Goal: Task Accomplishment & Management: Manage account settings

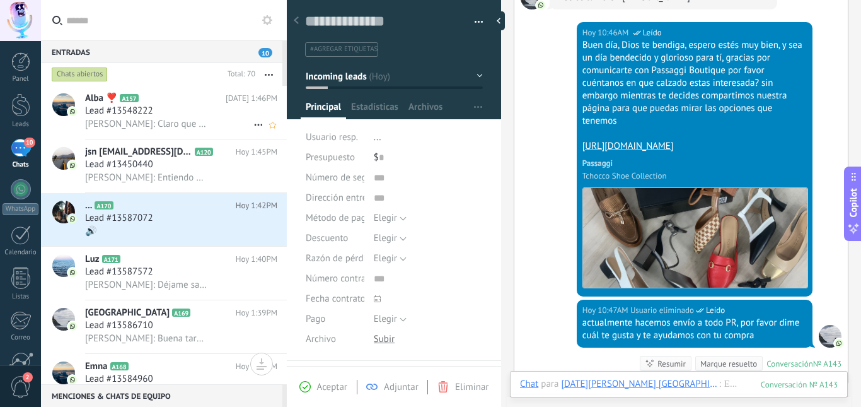
click at [202, 114] on div "Lead #13548222" at bounding box center [181, 111] width 192 height 13
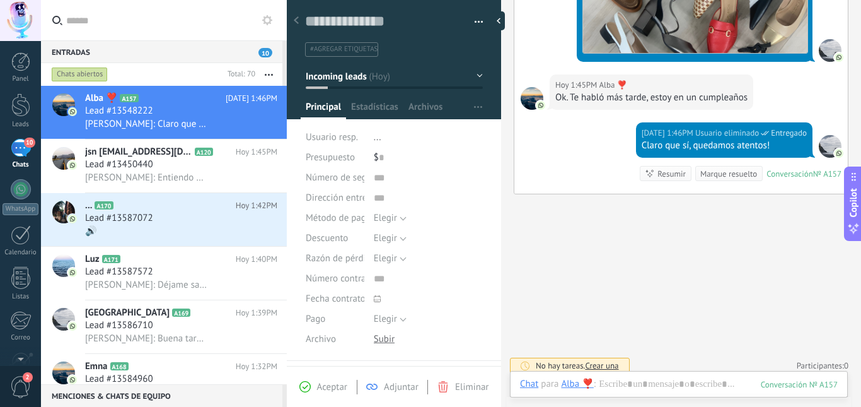
scroll to position [462, 0]
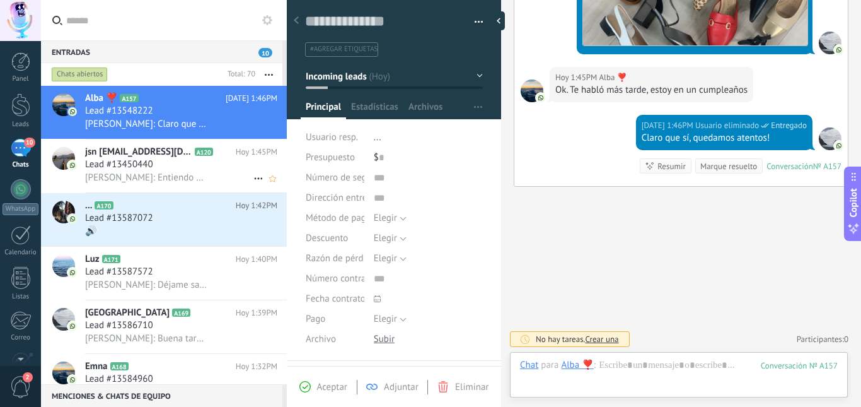
click at [151, 177] on span "[PERSON_NAME]: Entiendo pero quiero darte un poco más información Fabricados en…" at bounding box center [146, 178] width 123 height 12
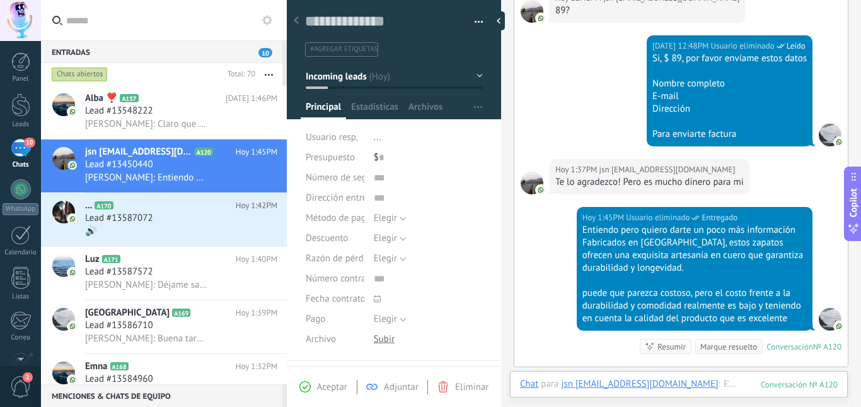
scroll to position [696, 0]
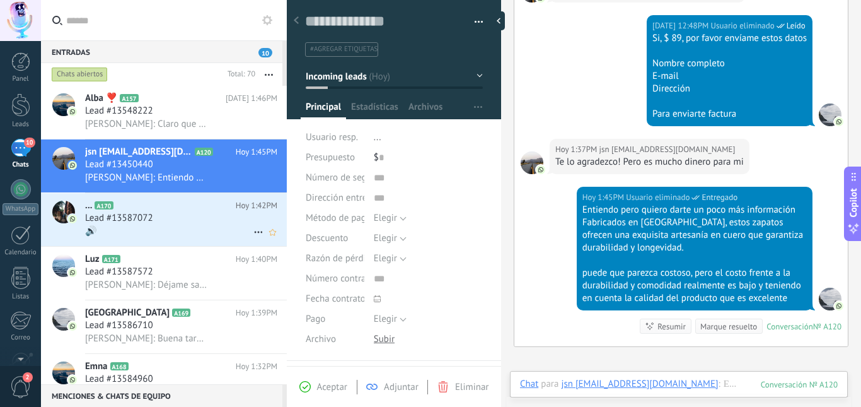
click at [158, 231] on div "🔊" at bounding box center [181, 231] width 192 height 13
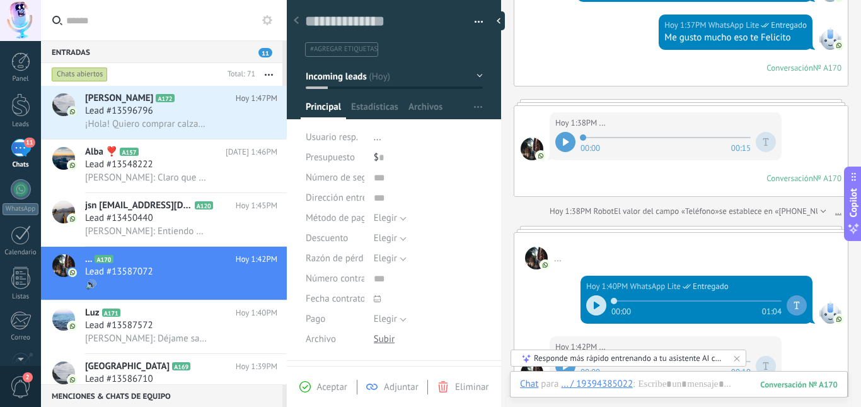
scroll to position [315, 0]
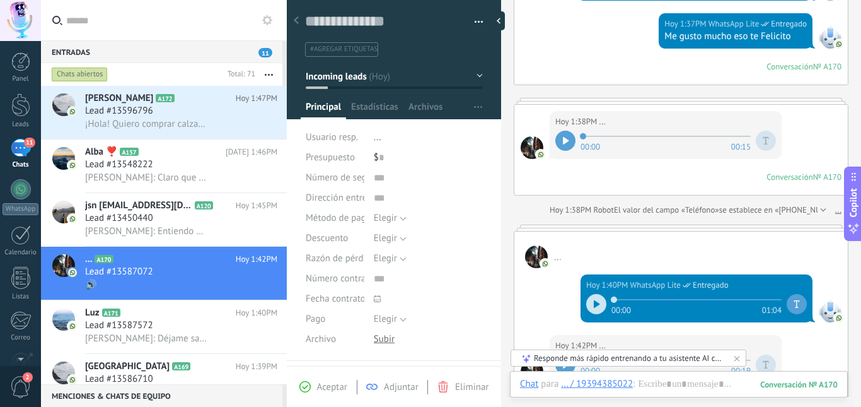
click at [561, 139] on div at bounding box center [566, 141] width 20 height 20
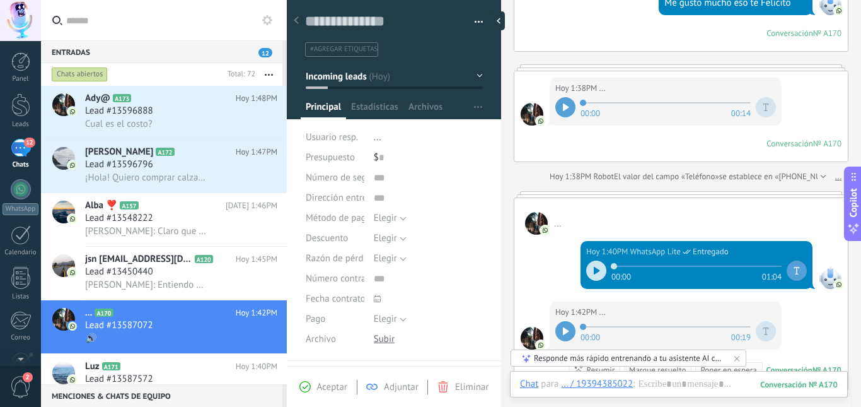
scroll to position [378, 0]
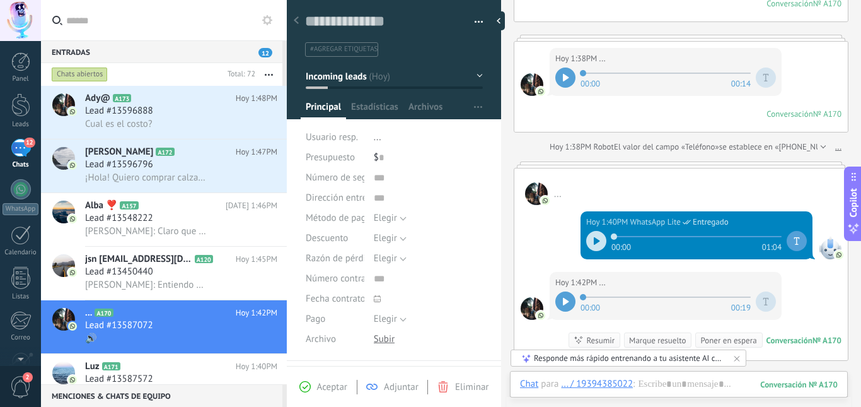
click at [594, 237] on icon at bounding box center [597, 241] width 6 height 8
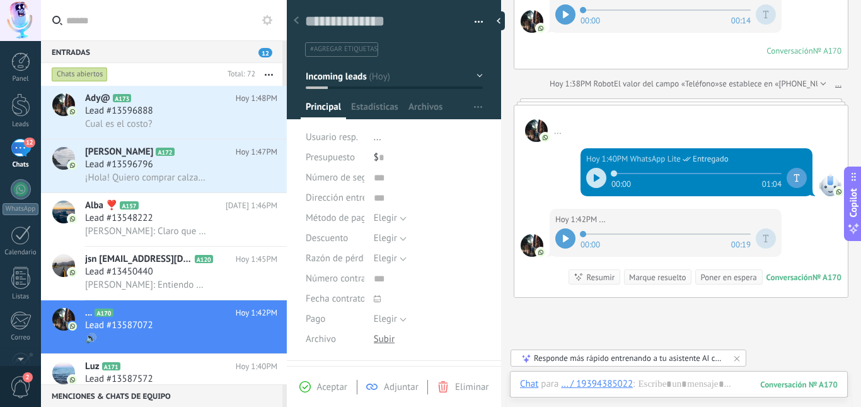
click at [566, 242] on div at bounding box center [566, 238] width 20 height 20
click at [570, 322] on div "Buscar Carga más [DATE] [DATE] Creación: 2 eventos Expandir ... [DATE] 1:37PM W…" at bounding box center [681, 38] width 360 height 959
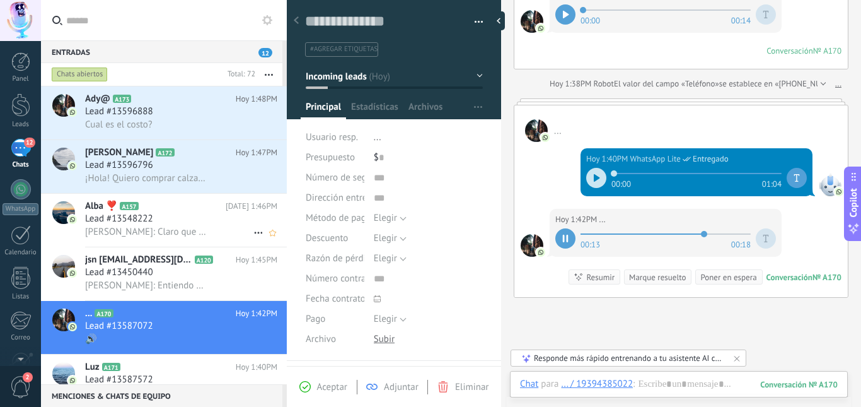
scroll to position [127, 0]
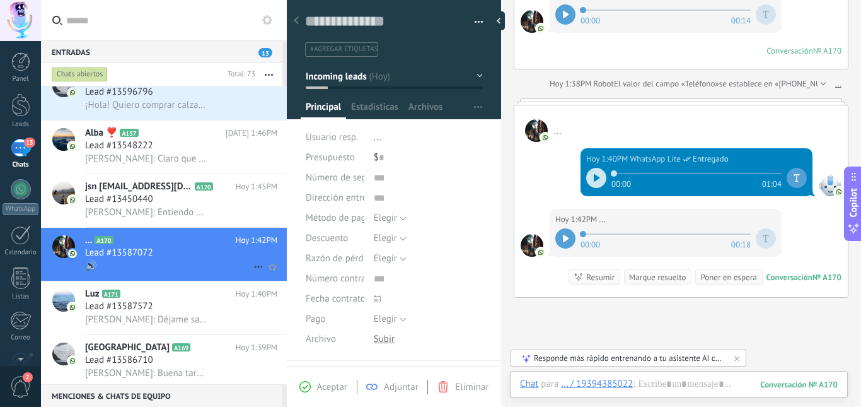
click at [190, 260] on div "🔊" at bounding box center [181, 265] width 192 height 13
click at [188, 305] on div "Lead #13587572" at bounding box center [181, 306] width 192 height 13
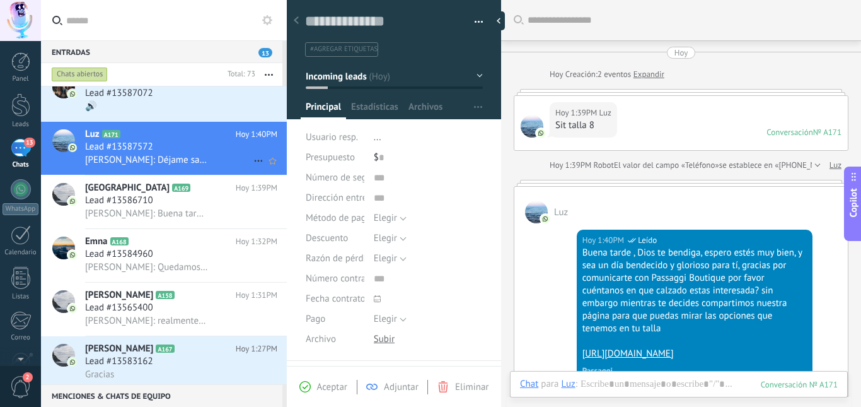
scroll to position [316, 0]
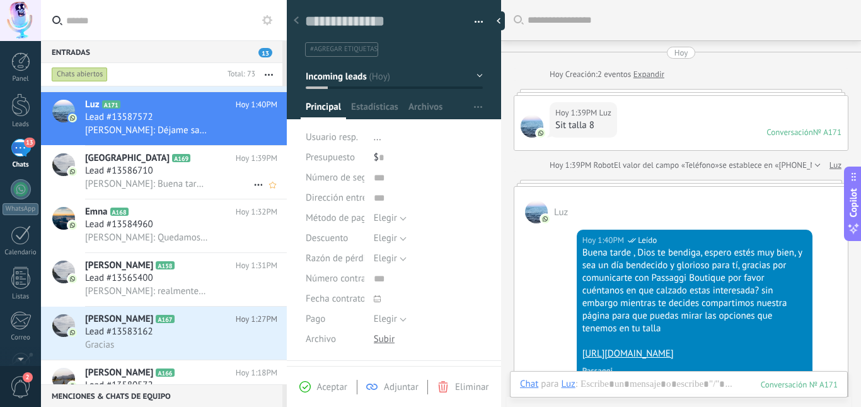
click at [168, 182] on span "[PERSON_NAME]: Buena tarde , Dios te bendiga, espero estés muy bien, y sea un d…" at bounding box center [146, 184] width 123 height 12
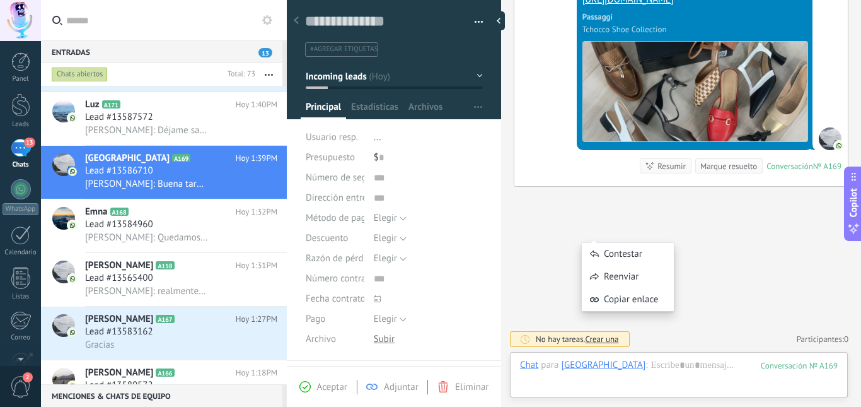
scroll to position [366, 0]
click at [200, 231] on span "[PERSON_NAME]: Quedamos atentos para ayudarte con la compra" at bounding box center [146, 237] width 123 height 12
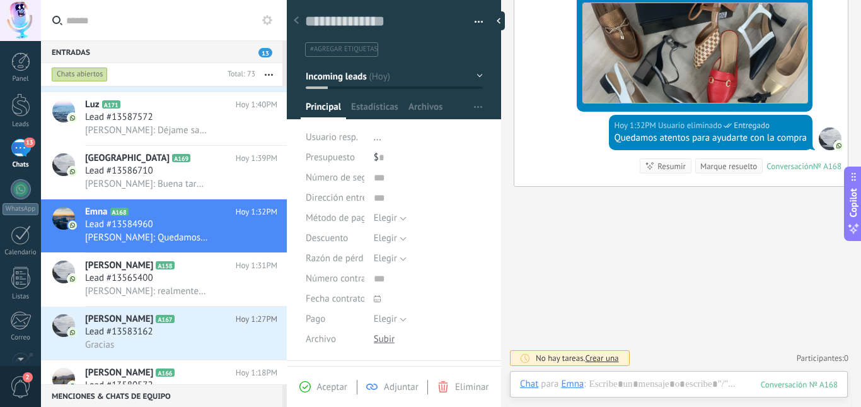
scroll to position [428, 0]
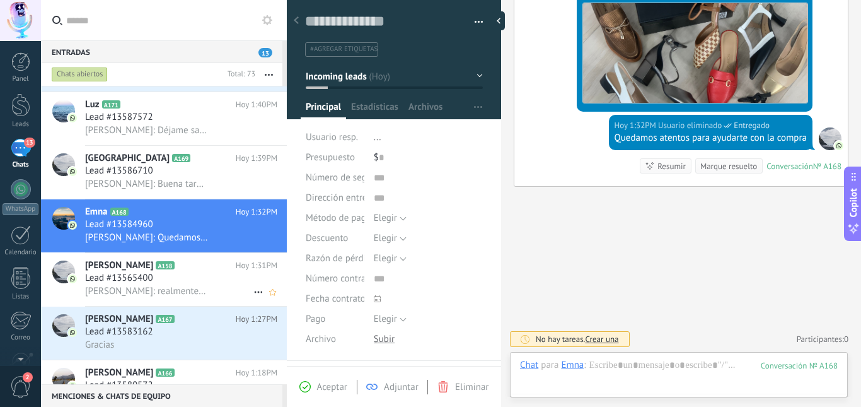
click at [186, 269] on h2 "[PERSON_NAME] A158" at bounding box center [160, 265] width 151 height 13
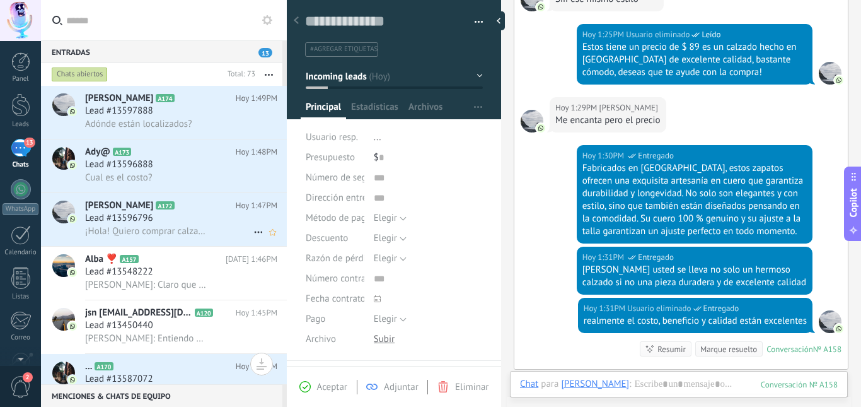
click at [189, 227] on span "¡Hola! Quiero comprar calzado Tchocco. Soy talla 9" at bounding box center [146, 231] width 123 height 12
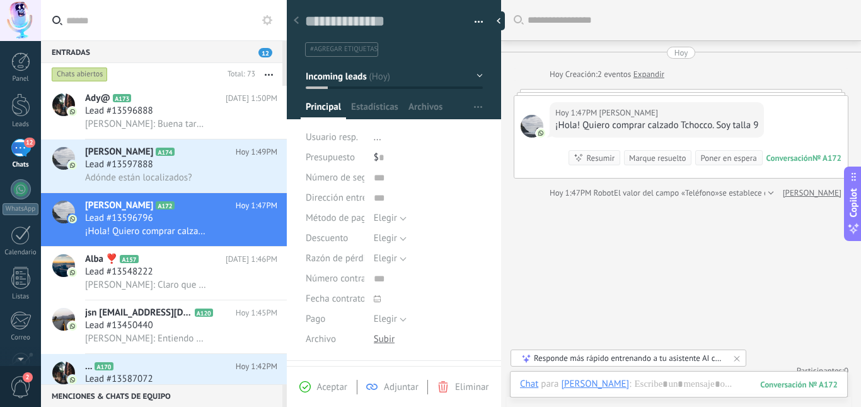
scroll to position [13, 0]
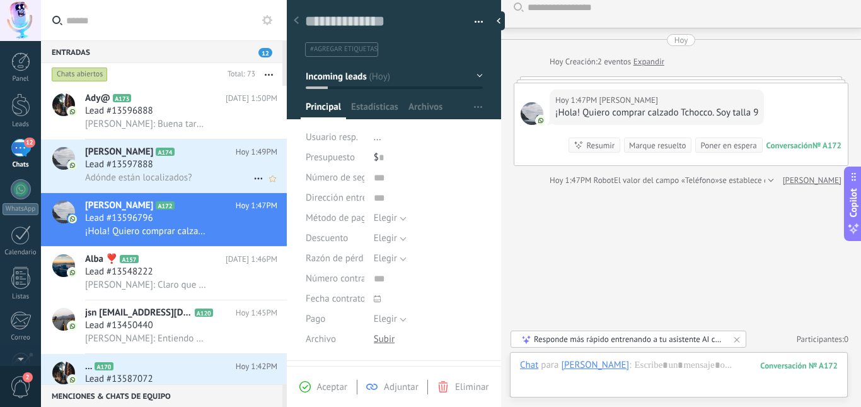
click at [197, 168] on div "Lead #13597888" at bounding box center [181, 164] width 192 height 13
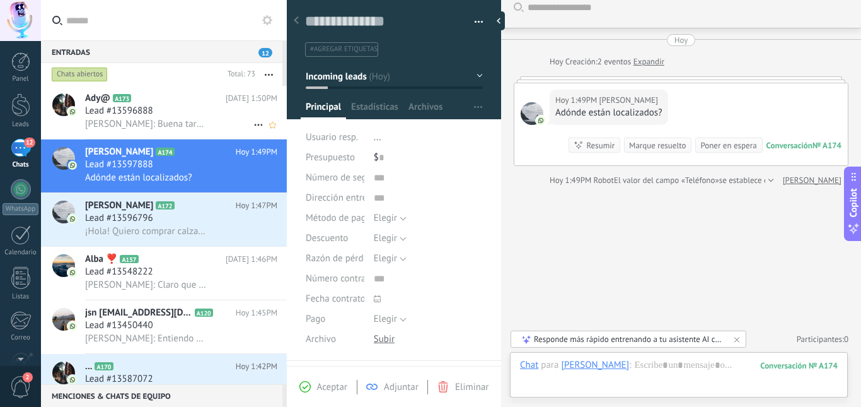
click at [192, 107] on div "Lead #13596888" at bounding box center [181, 111] width 192 height 13
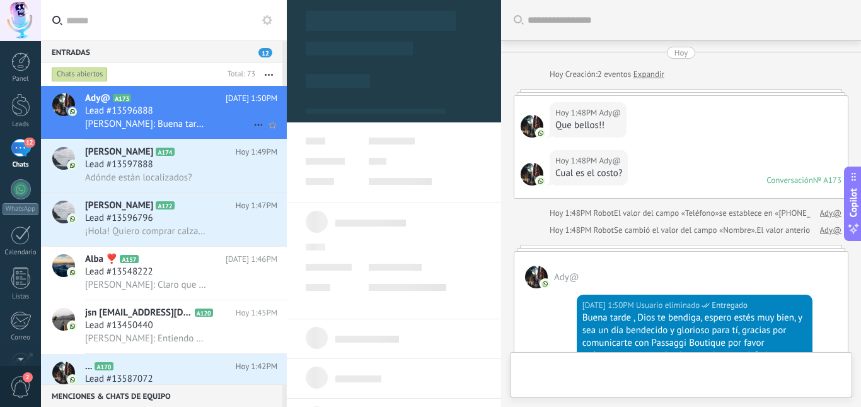
type textarea "**********"
